Goal: Information Seeking & Learning: Find specific fact

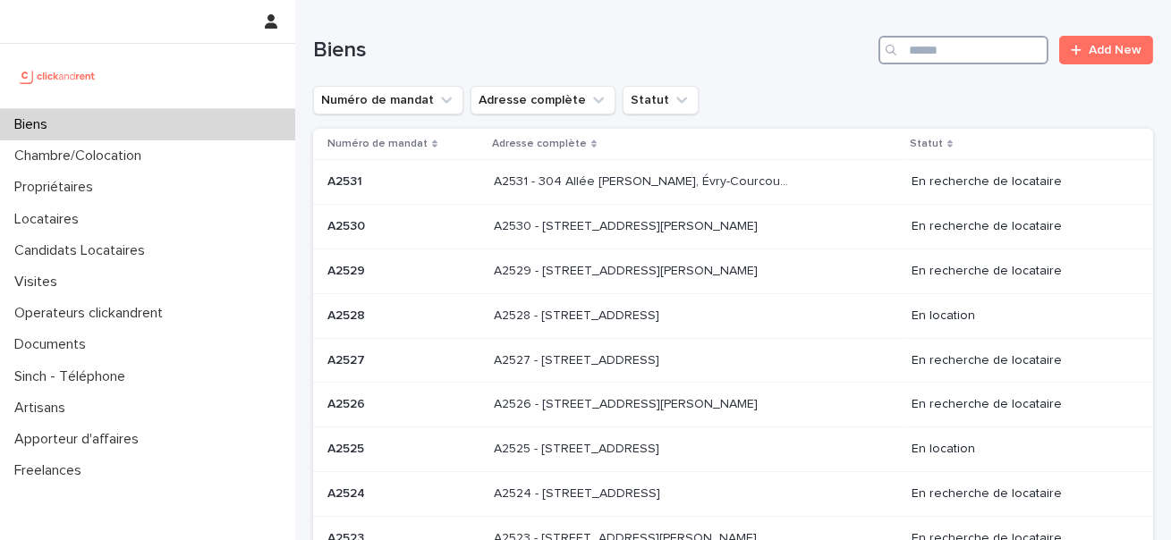
click at [945, 46] on input "Search" at bounding box center [963, 50] width 170 height 29
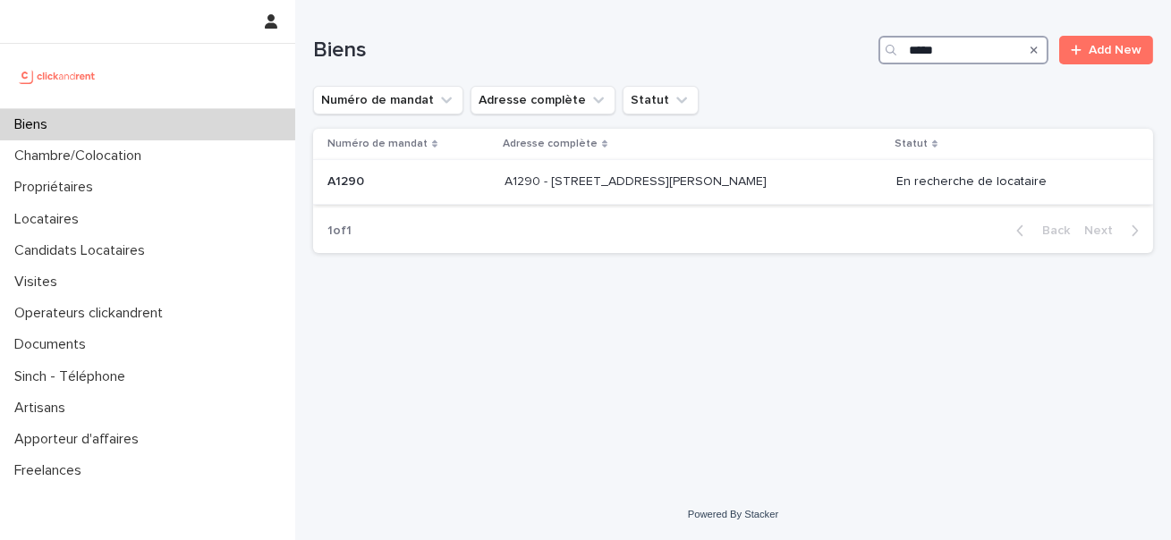
type input "*****"
click at [592, 173] on p "A1290 - [STREET_ADDRESS][PERSON_NAME]" at bounding box center [637, 180] width 266 height 19
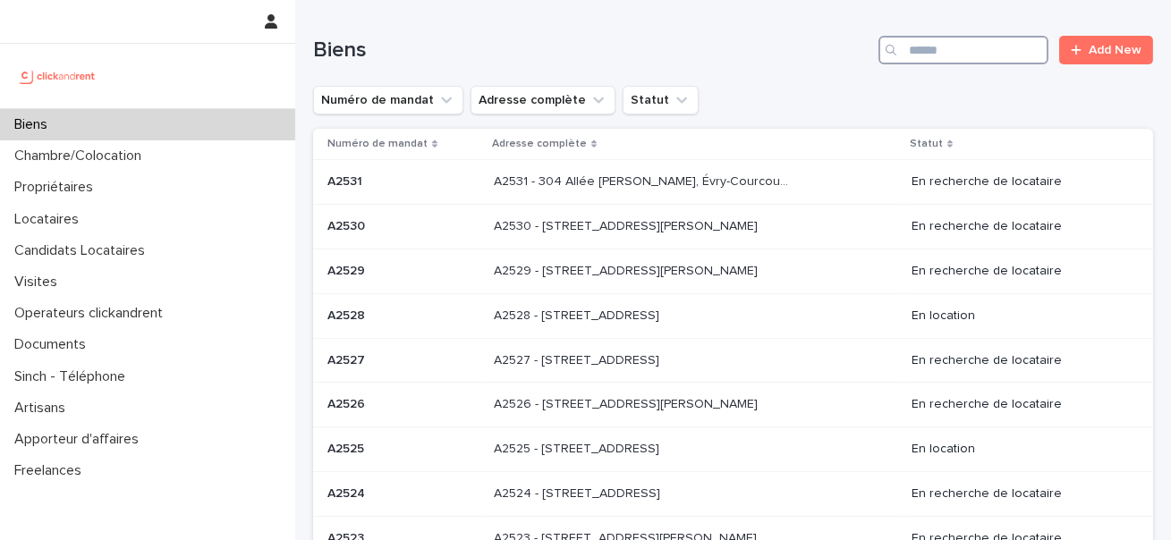
click at [937, 62] on input "Search" at bounding box center [963, 50] width 170 height 29
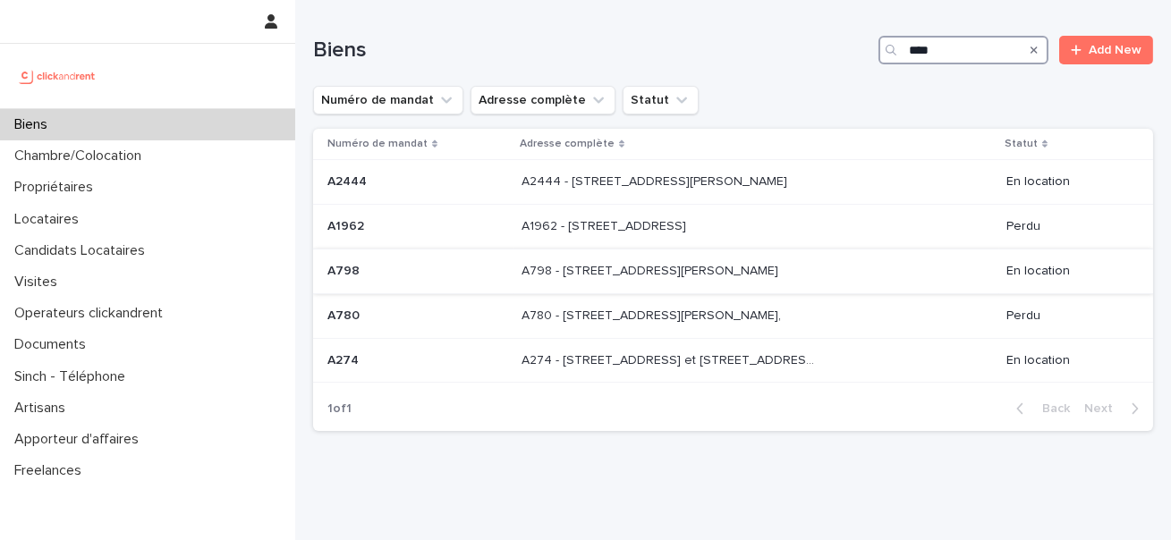
type input "****"
click at [706, 263] on p "A798 - [STREET_ADDRESS][PERSON_NAME]" at bounding box center [651, 269] width 260 height 19
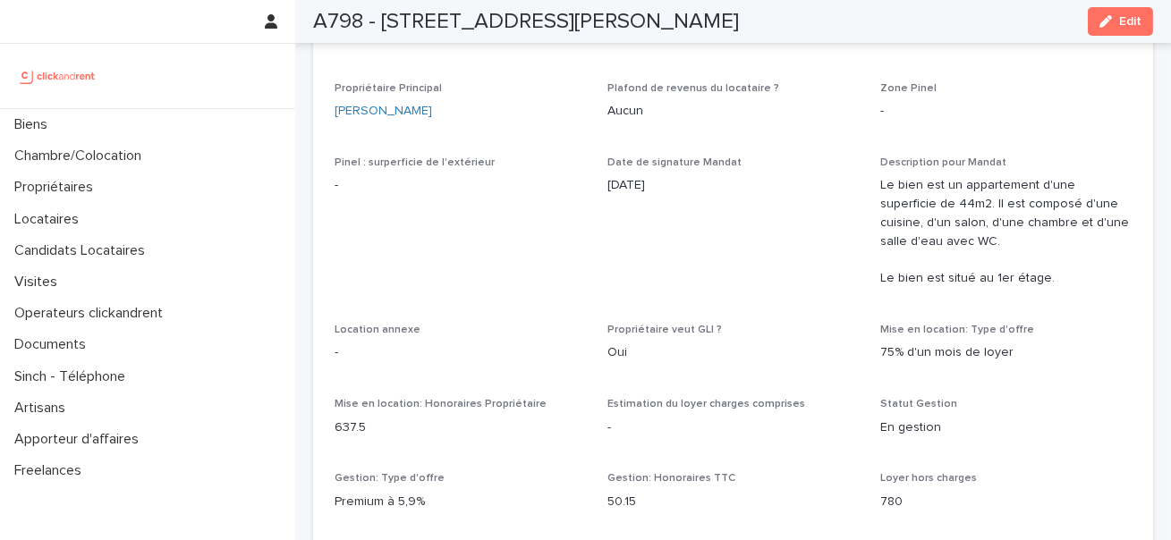
scroll to position [1207, 0]
click at [326, 25] on h2 "A798 - [STREET_ADDRESS][PERSON_NAME]" at bounding box center [526, 22] width 426 height 26
copy h2 "A798"
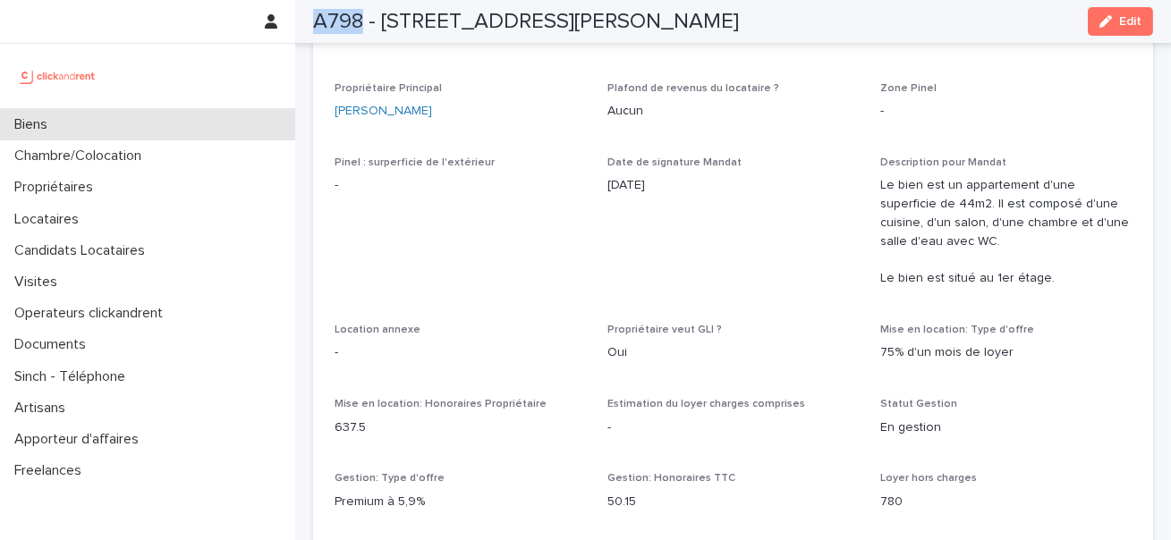
click at [105, 124] on div "Biens" at bounding box center [147, 124] width 295 height 31
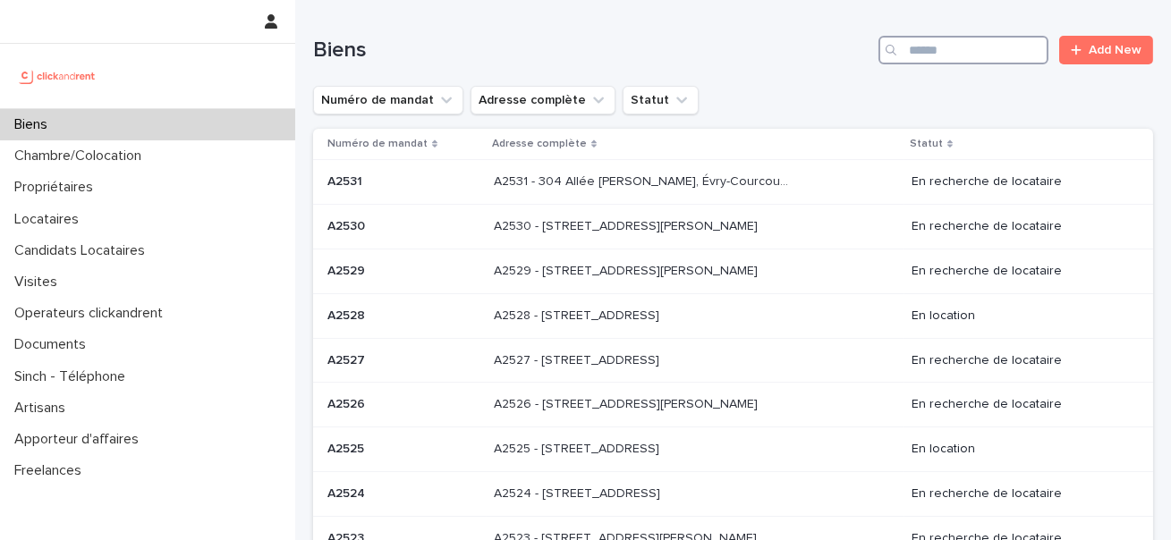
click at [946, 40] on input "Search" at bounding box center [963, 50] width 170 height 29
paste input "****"
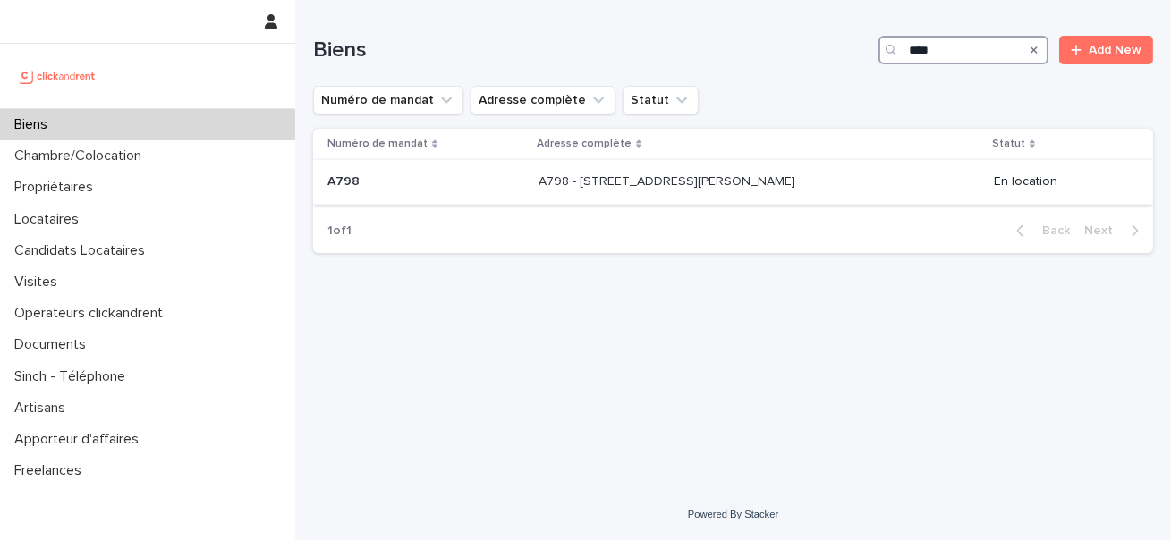
type input "****"
click at [666, 199] on td "A798 - 78 bis rue Henri Barbusse, Argenteuil 95100 A798 - 78 bis rue Henri Barb…" at bounding box center [758, 182] width 455 height 45
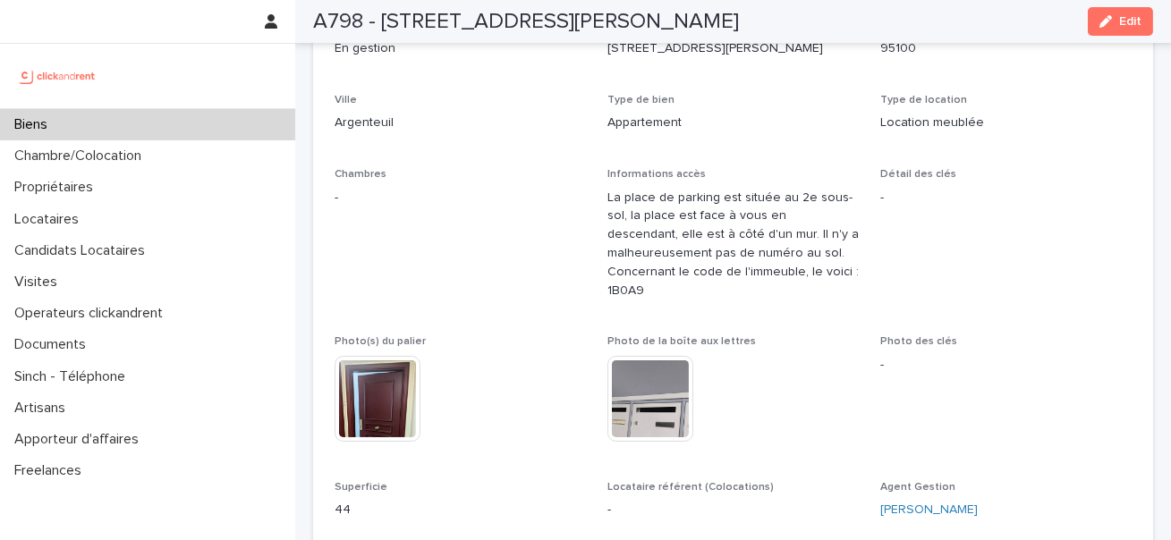
scroll to position [259, 0]
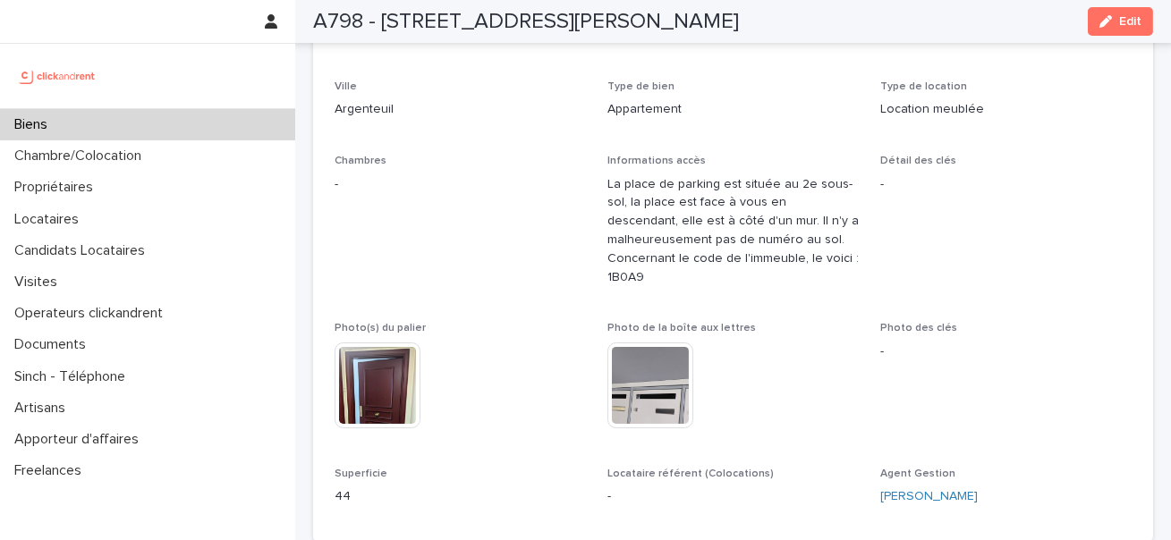
click at [669, 174] on div "La place de parking est située au 2e sous-sol, la place est face à vous en desc…" at bounding box center [732, 229] width 251 height 115
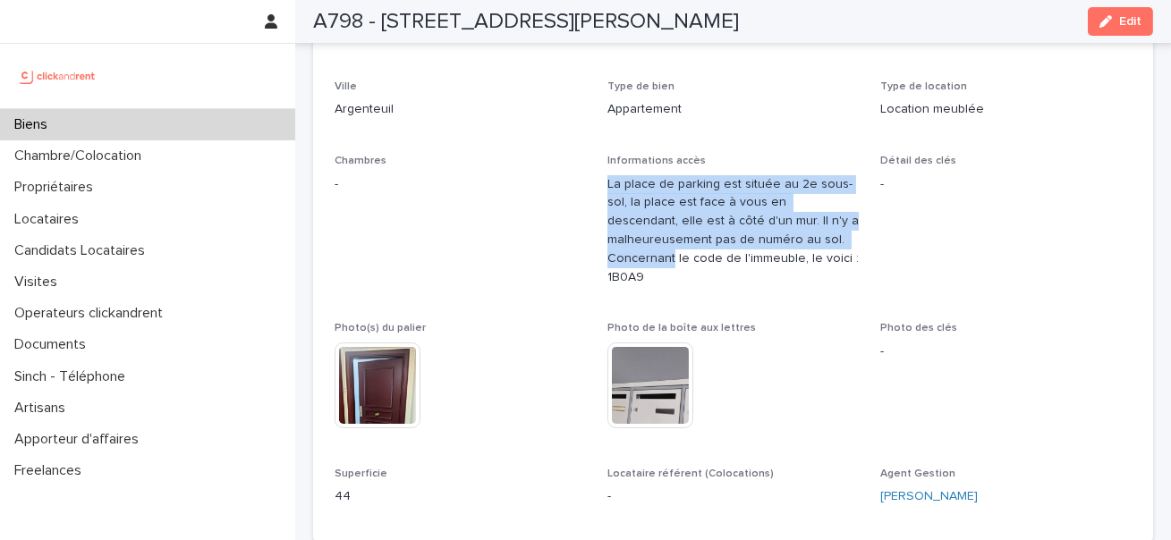
drag, startPoint x: 669, startPoint y: 174, endPoint x: 669, endPoint y: 260, distance: 85.9
click at [669, 260] on p "La place de parking est située au 2e sous-sol, la place est face à vous en desc…" at bounding box center [732, 231] width 251 height 112
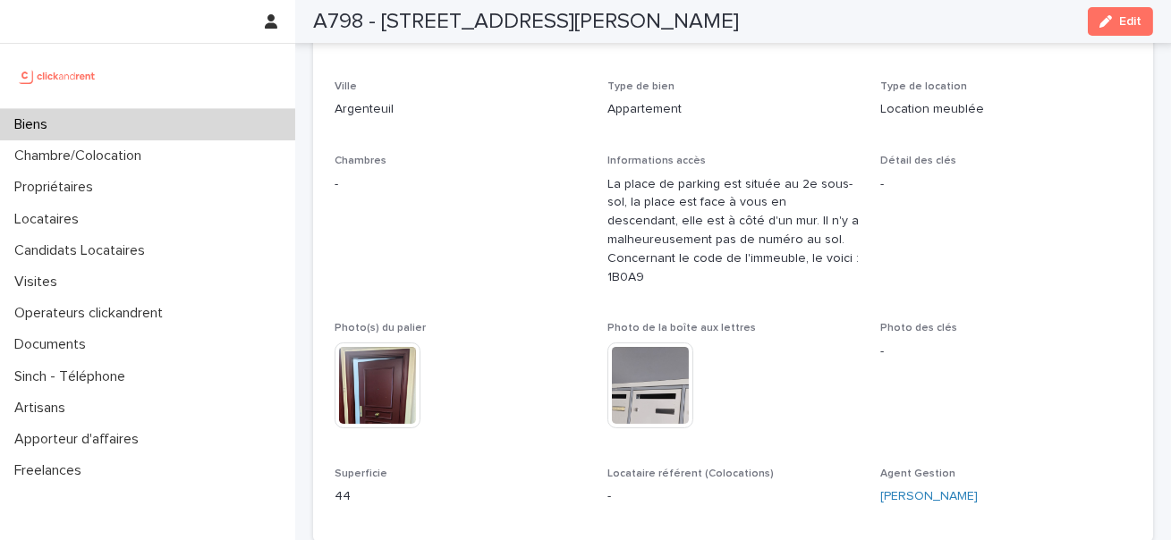
click at [635, 272] on p "La place de parking est située au 2e sous-sol, la place est face à vous en desc…" at bounding box center [732, 231] width 251 height 112
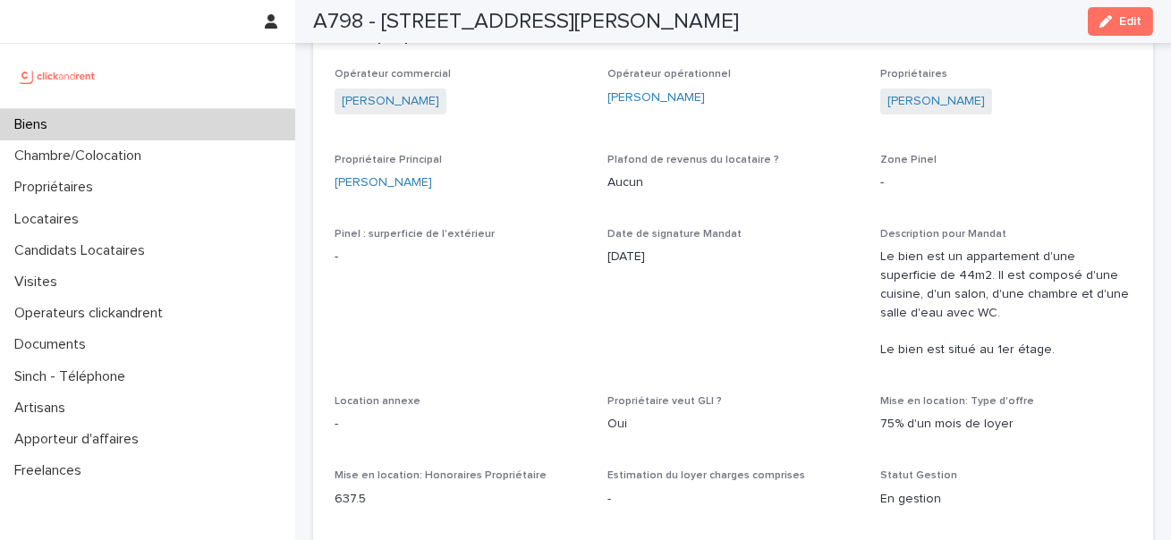
scroll to position [1162, 0]
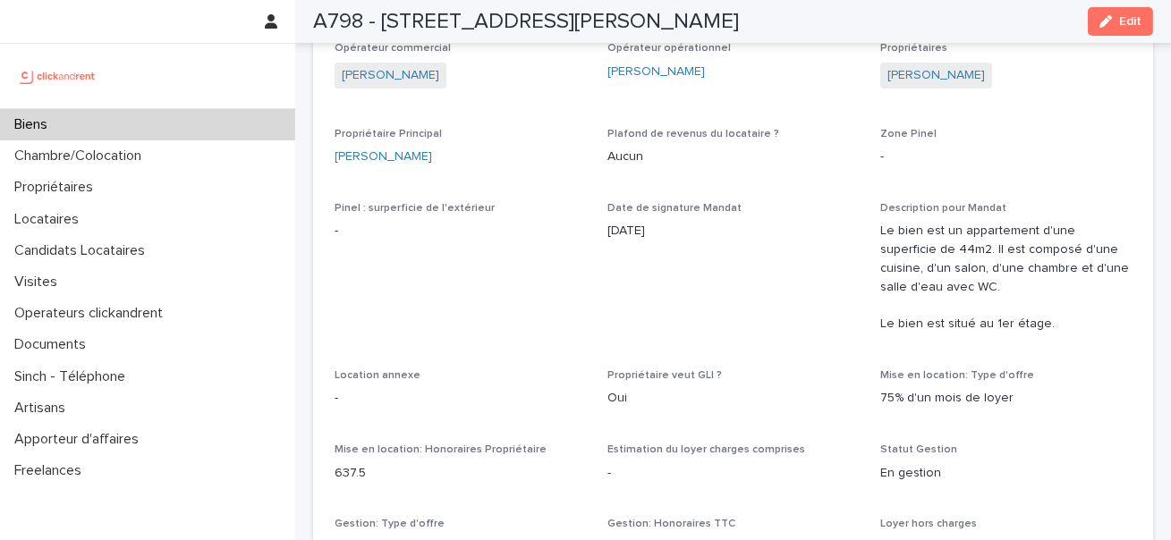
click at [890, 256] on p "Le bien est un appartement d'une superficie de 44m2. Il est composé d'une cuisi…" at bounding box center [1005, 278] width 251 height 112
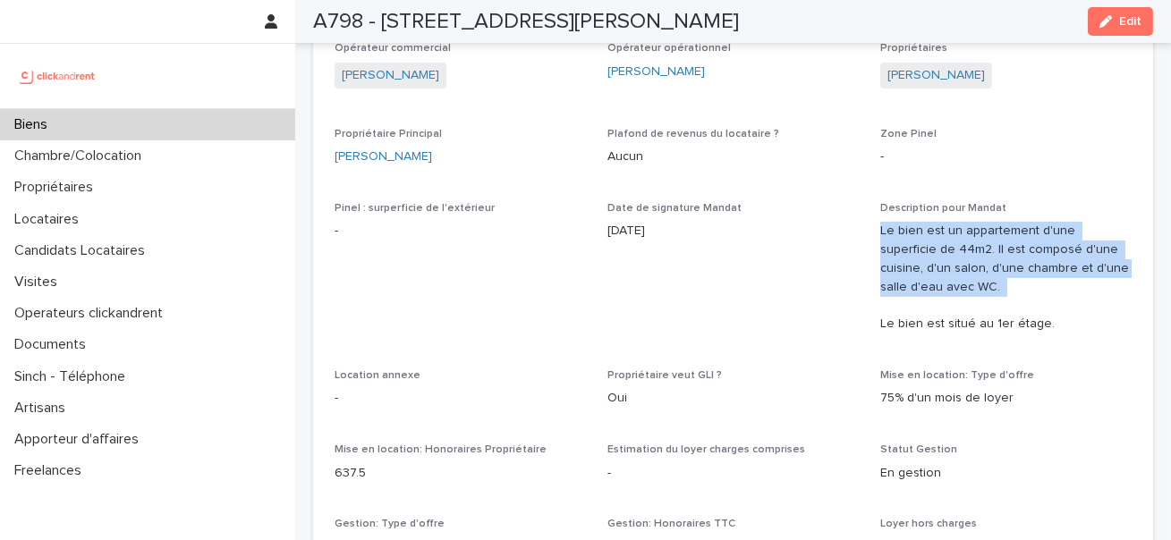
click at [890, 256] on p "Le bien est un appartement d'une superficie de 44m2. Il est composé d'une cuisi…" at bounding box center [1005, 278] width 251 height 112
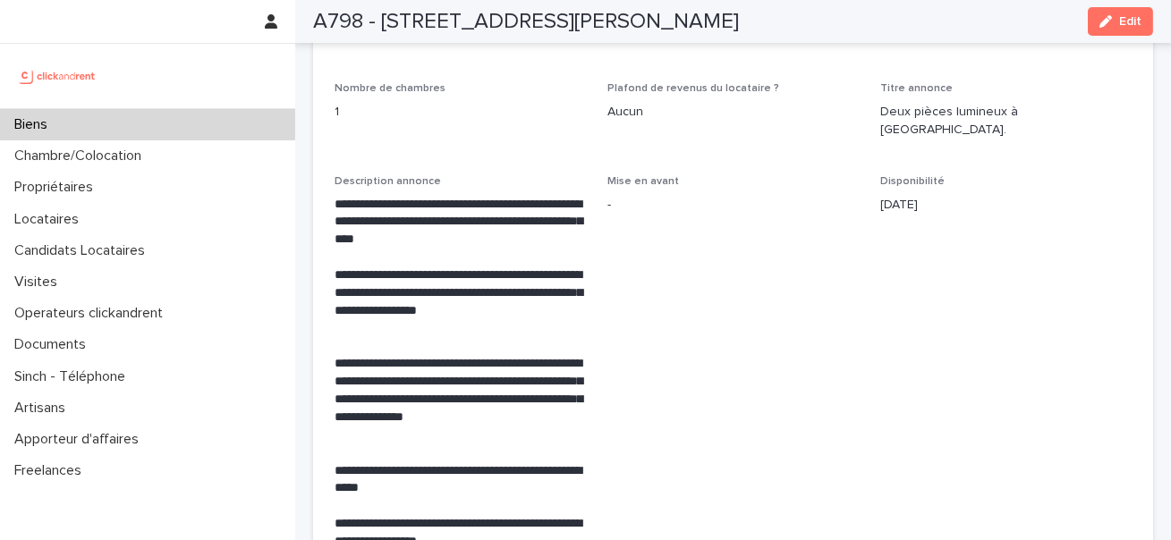
scroll to position [3239, 0]
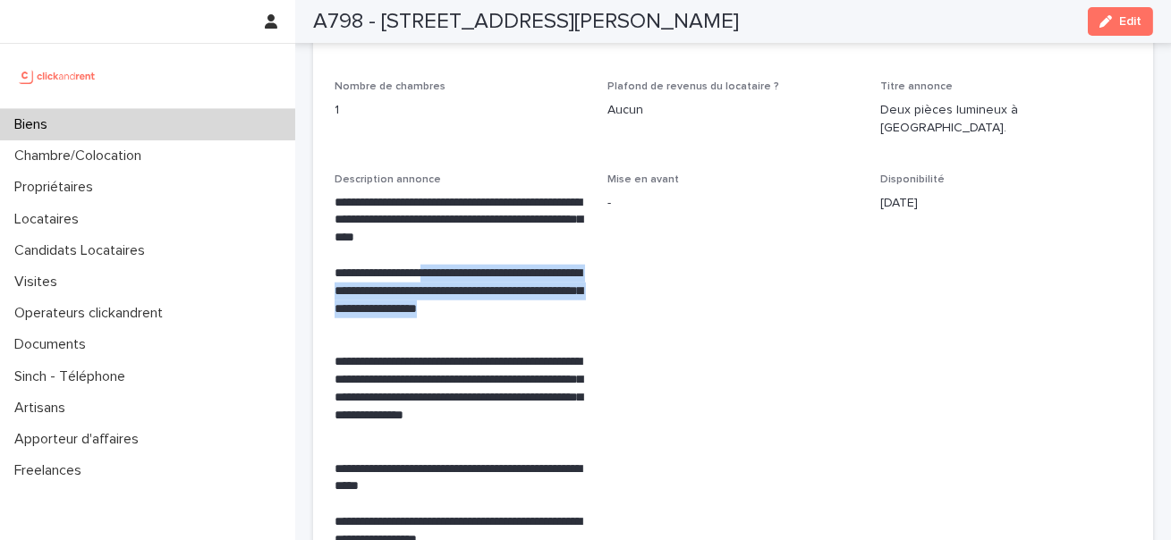
drag, startPoint x: 438, startPoint y: 244, endPoint x: 438, endPoint y: 309, distance: 64.4
click at [438, 300] on p "**********" at bounding box center [459, 300] width 251 height 71
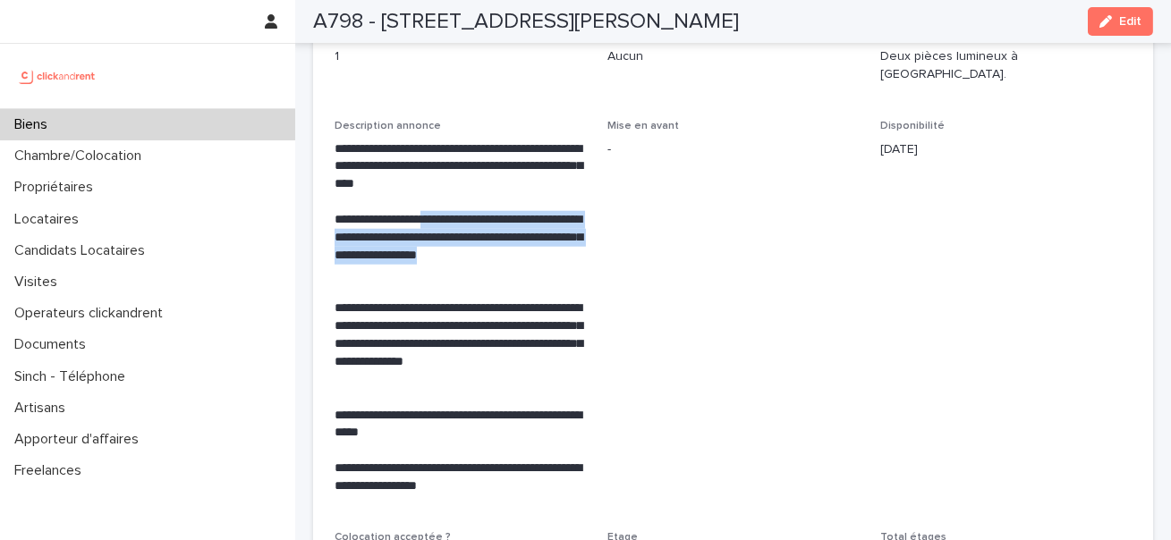
scroll to position [3300, 0]
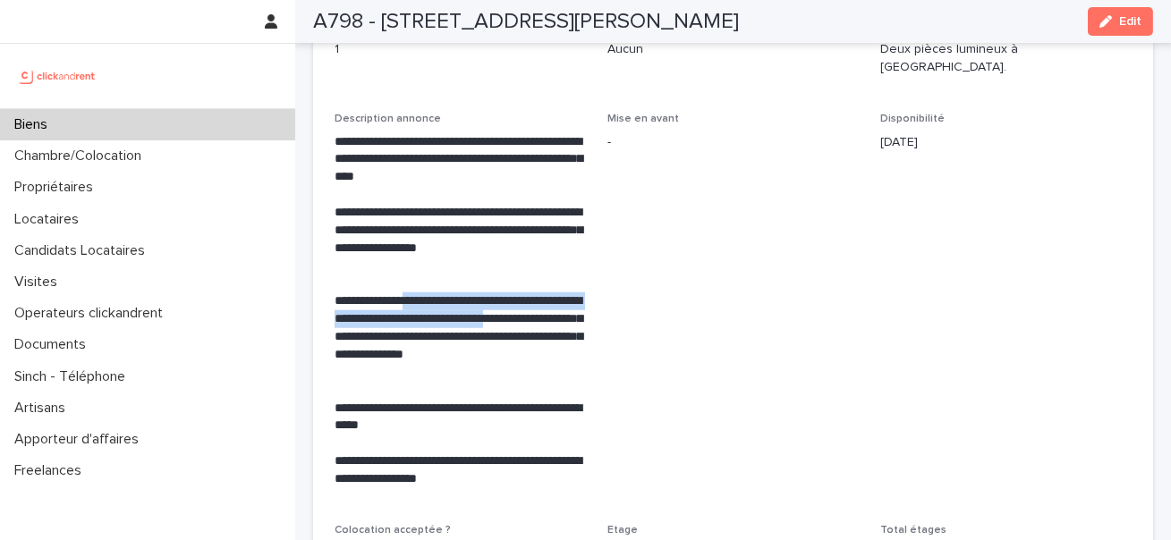
drag, startPoint x: 412, startPoint y: 268, endPoint x: 417, endPoint y: 308, distance: 39.6
click at [417, 308] on p "**********" at bounding box center [459, 336] width 251 height 89
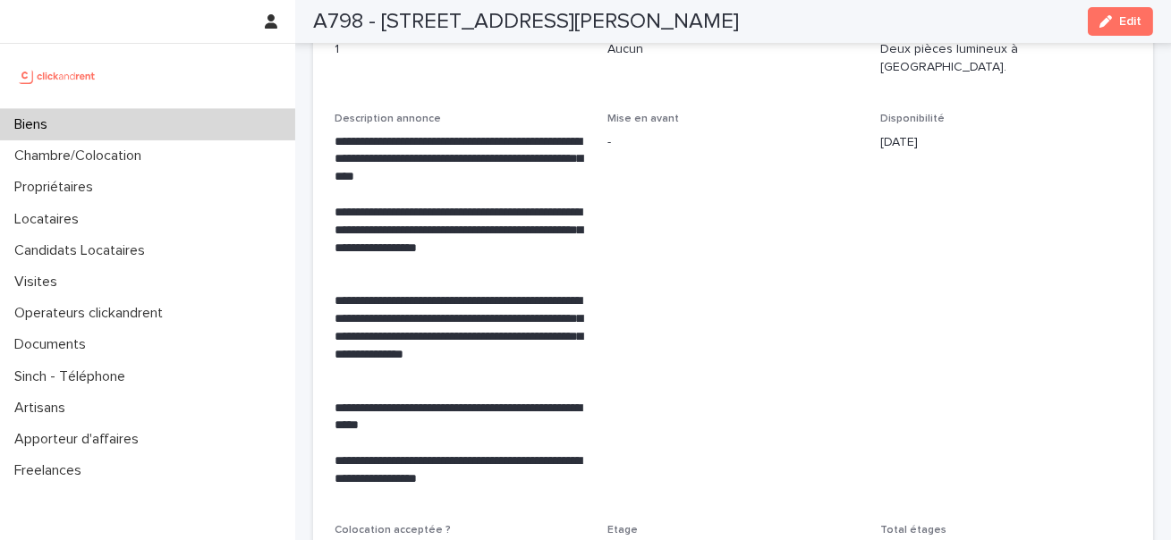
click at [451, 341] on p "**********" at bounding box center [459, 336] width 251 height 89
drag, startPoint x: 451, startPoint y: 341, endPoint x: 388, endPoint y: 315, distance: 67.8
click at [410, 331] on p "**********" at bounding box center [459, 336] width 251 height 89
click at [429, 402] on p "**********" at bounding box center [459, 418] width 251 height 36
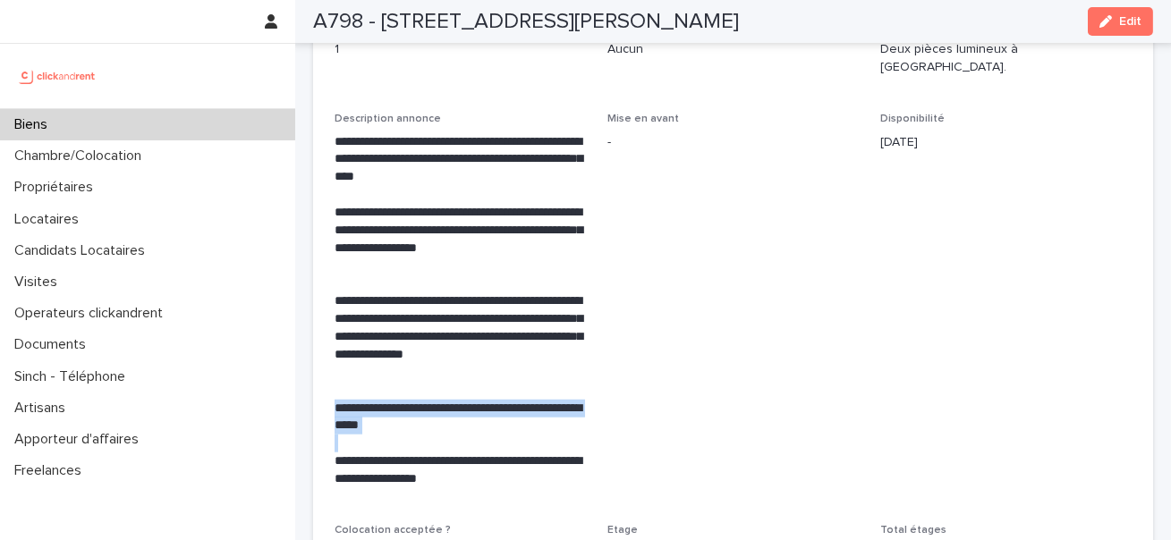
click at [429, 402] on p "**********" at bounding box center [459, 418] width 251 height 36
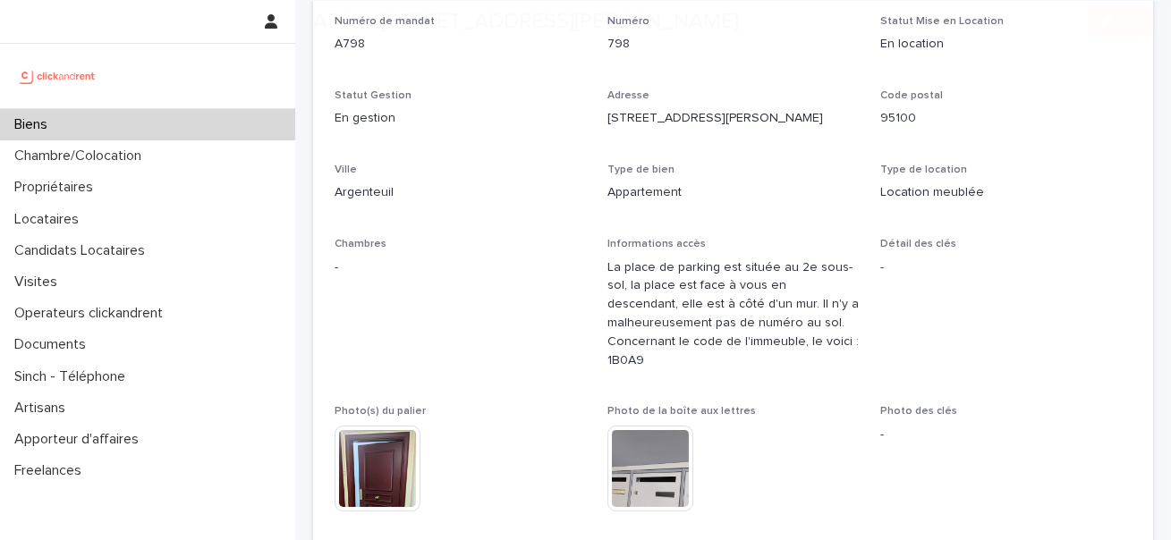
scroll to position [190, 0]
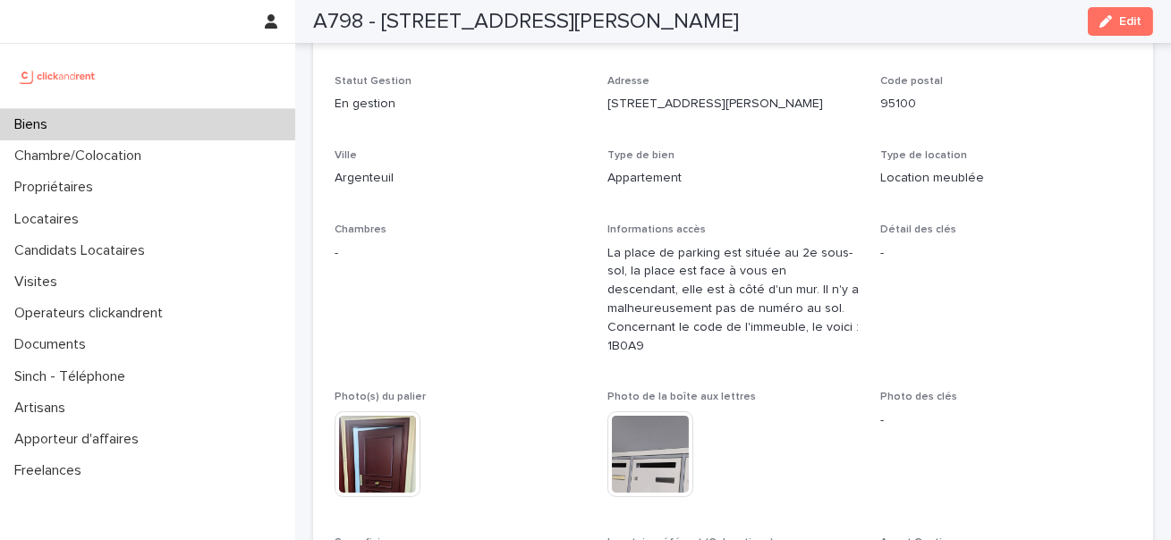
click at [626, 281] on p "La place de parking est située au 2e sous-sol, la place est face à vous en desc…" at bounding box center [732, 300] width 251 height 112
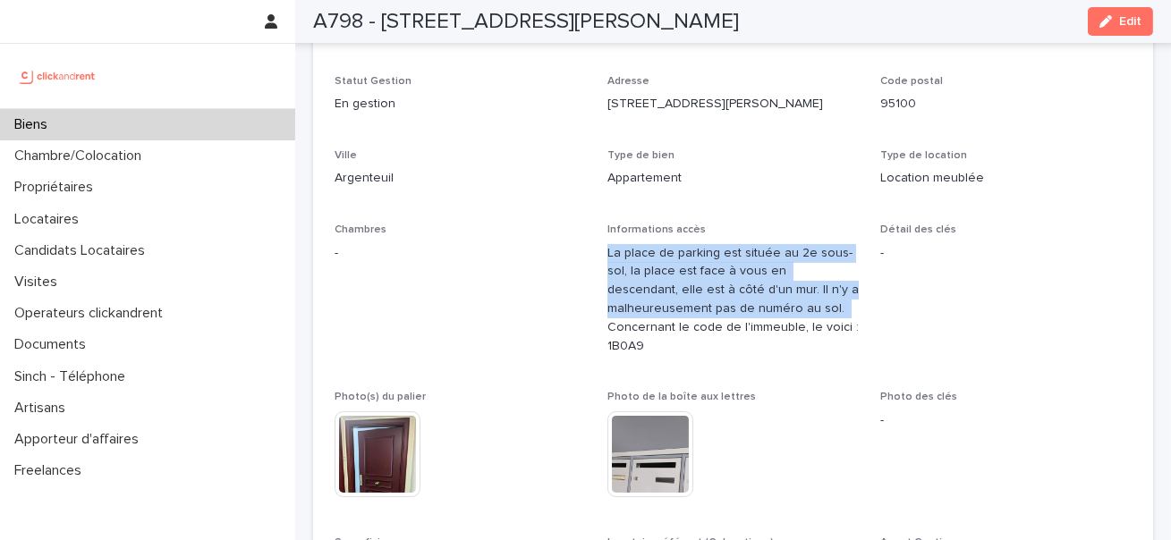
click at [626, 281] on p "La place de parking est située au 2e sous-sol, la place est face à vous en desc…" at bounding box center [732, 300] width 251 height 112
click at [619, 262] on p "La place de parking est située au 2e sous-sol, la place est face à vous en desc…" at bounding box center [732, 300] width 251 height 112
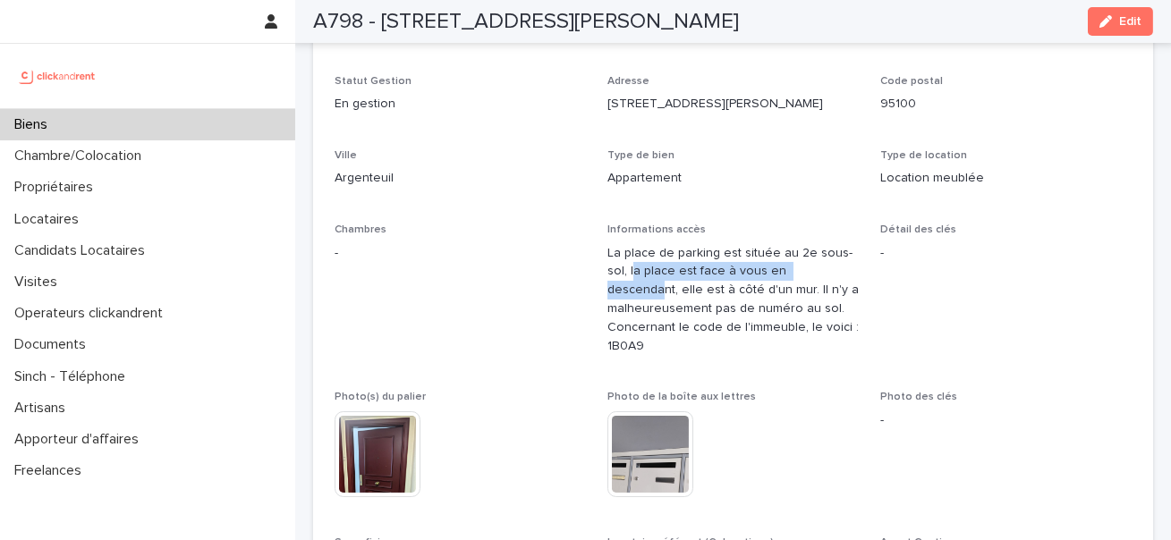
drag, startPoint x: 612, startPoint y: 266, endPoint x: 808, endPoint y: 269, distance: 195.9
click at [808, 269] on p "La place de parking est située au 2e sous-sol, la place est face à vous en desc…" at bounding box center [732, 300] width 251 height 112
drag, startPoint x: 623, startPoint y: 292, endPoint x: 816, endPoint y: 292, distance: 193.2
click at [816, 292] on p "La place de parking est située au 2e sous-sol, la place est face à vous en desc…" at bounding box center [732, 300] width 251 height 112
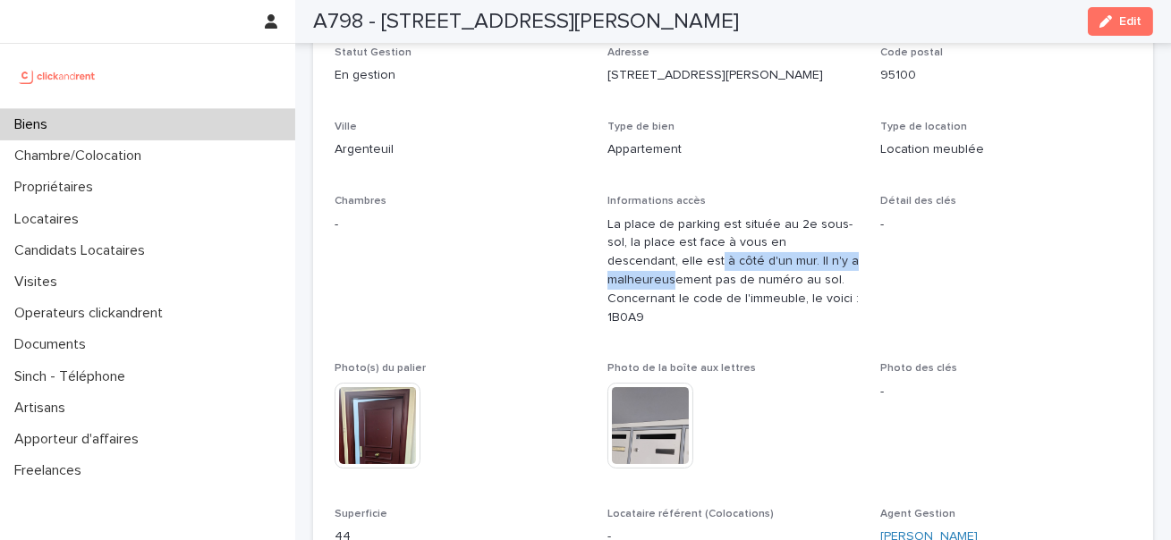
scroll to position [372, 0]
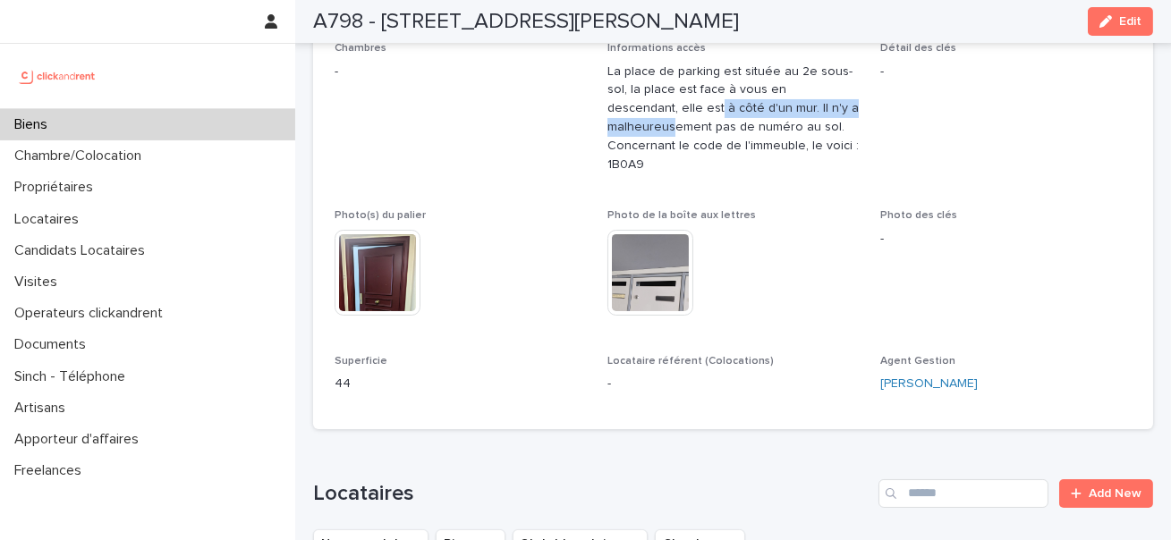
click at [385, 294] on img at bounding box center [377, 273] width 86 height 86
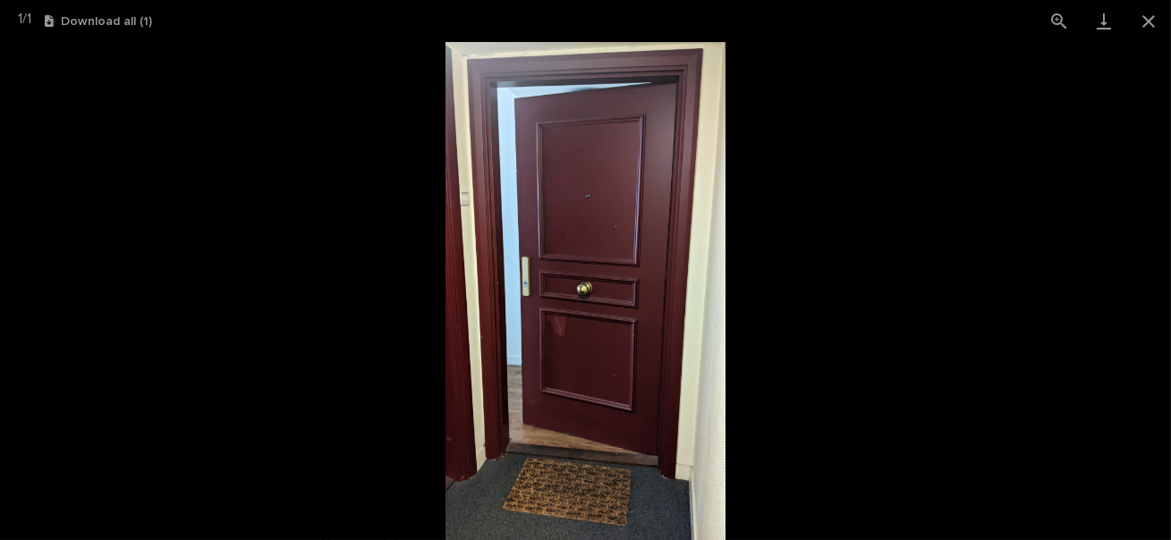
click at [331, 230] on picture at bounding box center [585, 291] width 1171 height 498
click at [1151, 24] on button "Close gallery" at bounding box center [1148, 21] width 45 height 42
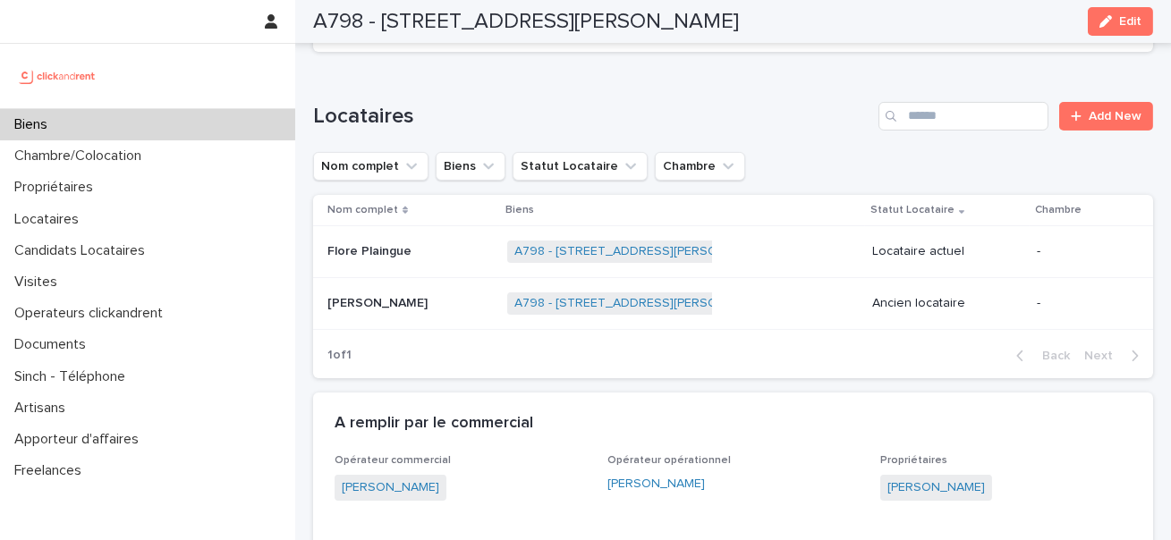
scroll to position [748, 0]
click at [327, 256] on p "Flore Plaingue" at bounding box center [371, 251] width 88 height 19
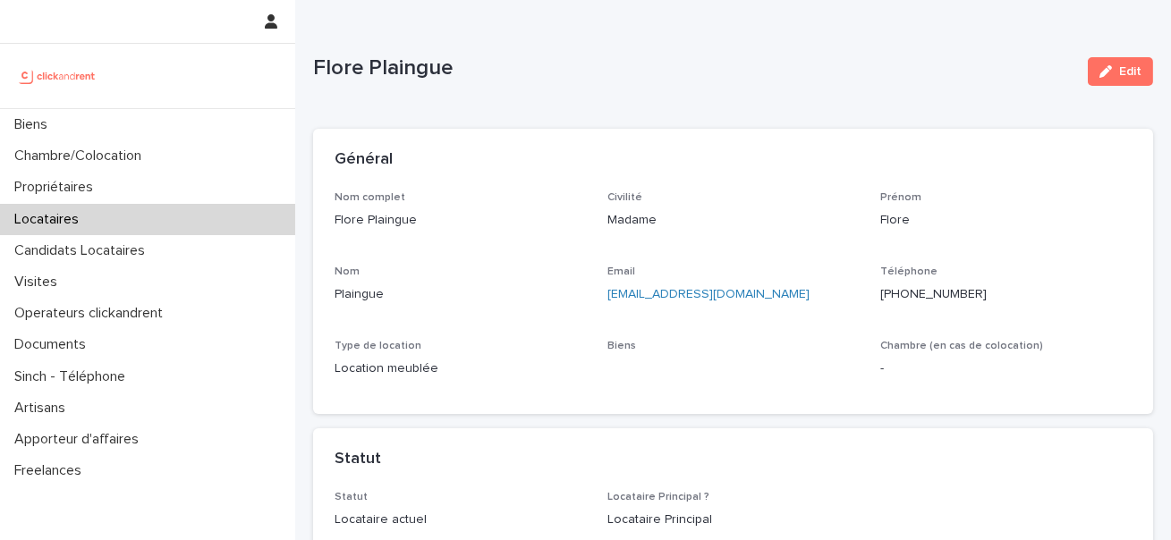
scroll to position [286, 0]
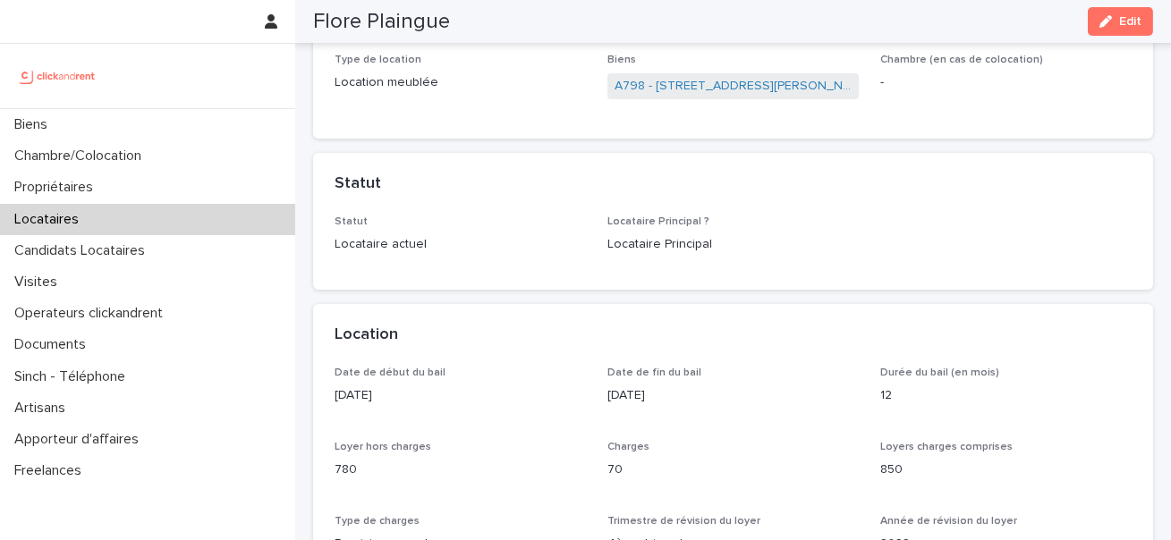
drag, startPoint x: 402, startPoint y: 389, endPoint x: 300, endPoint y: 389, distance: 101.9
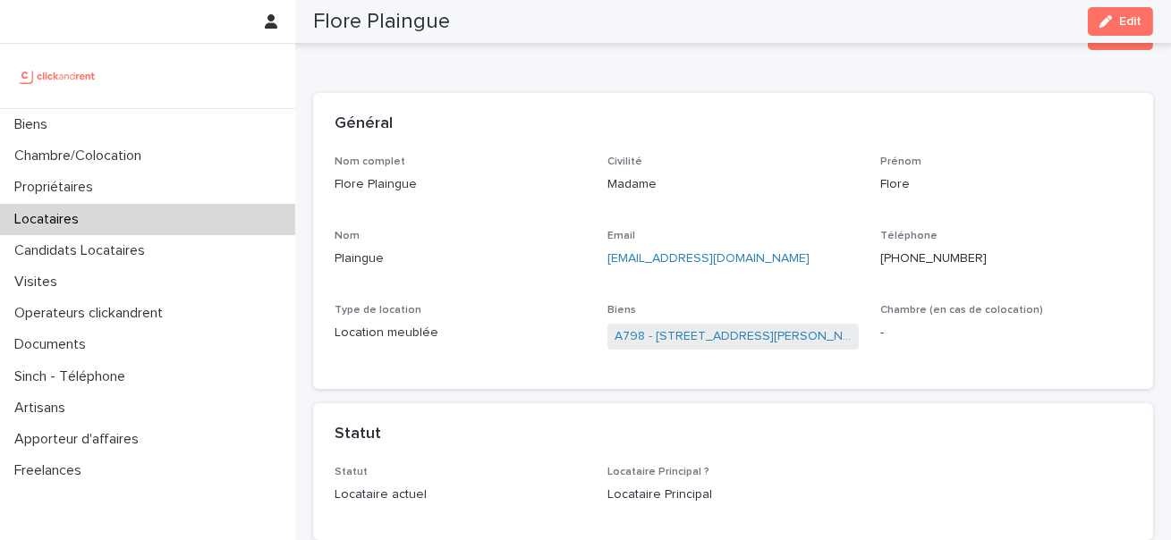
scroll to position [0, 0]
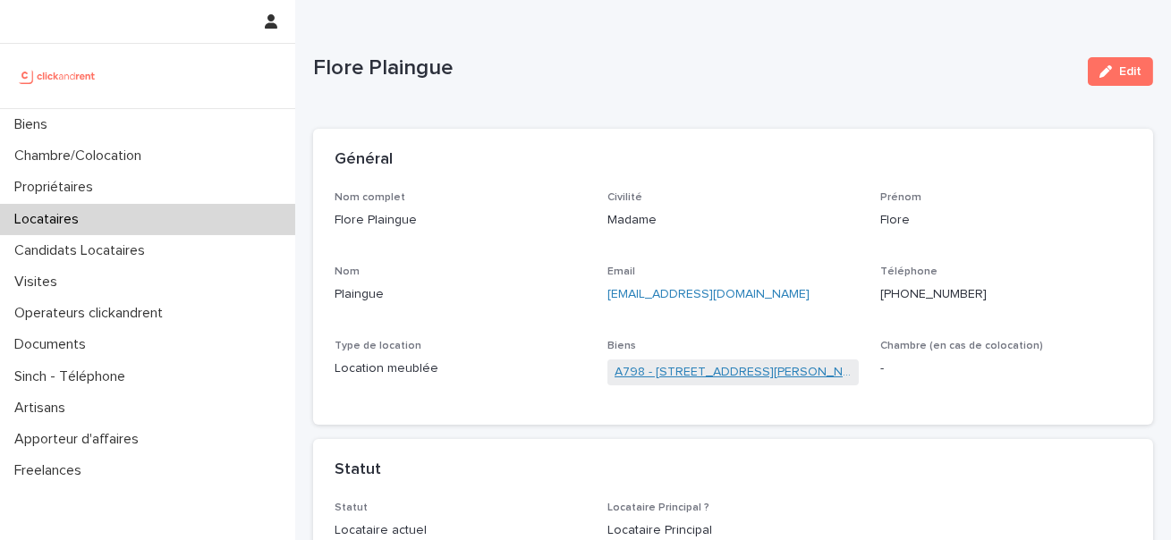
click at [657, 378] on link "A798 - [STREET_ADDRESS][PERSON_NAME]" at bounding box center [732, 372] width 237 height 19
